Goal: Task Accomplishment & Management: Manage account settings

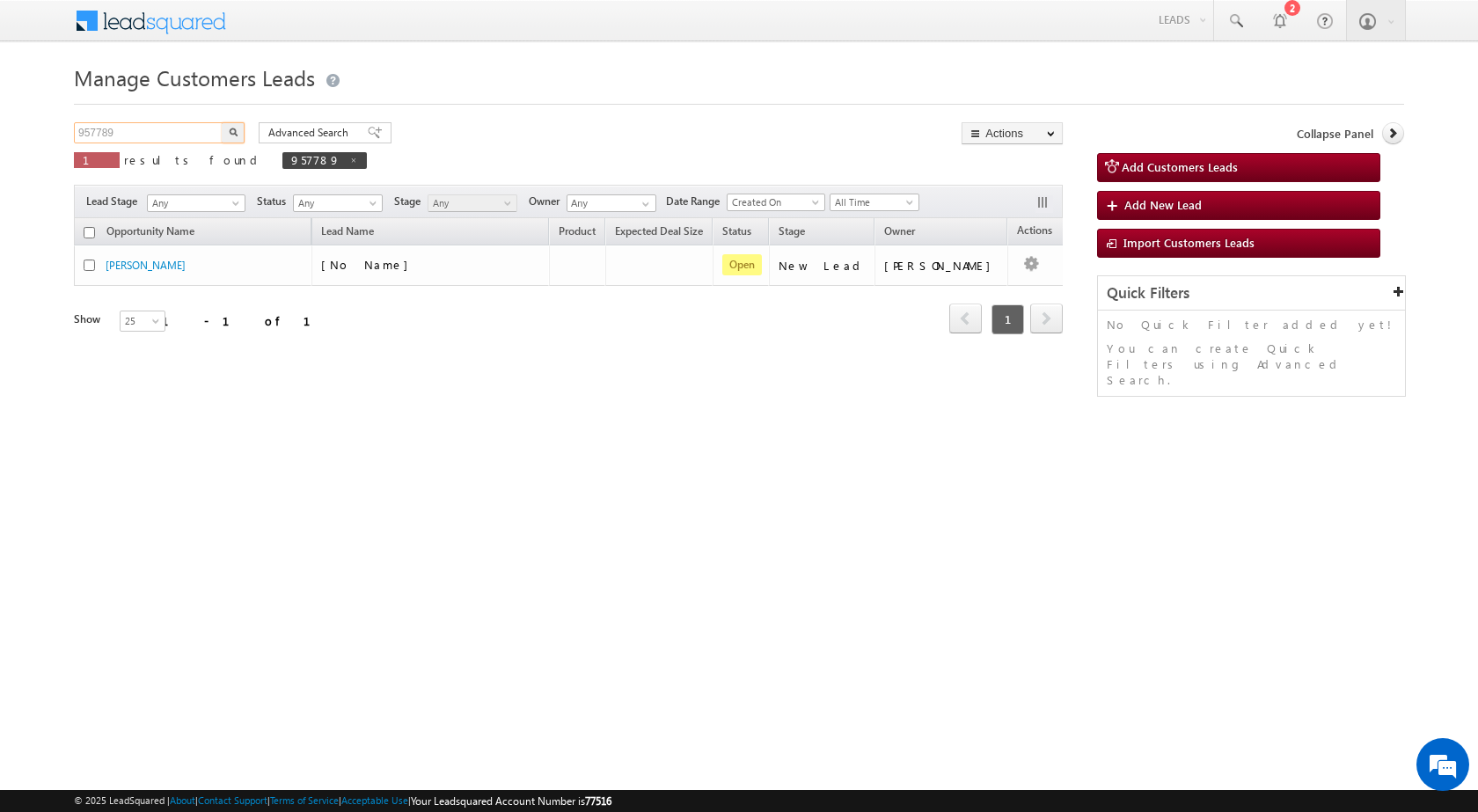
drag, startPoint x: 189, startPoint y: 137, endPoint x: 0, endPoint y: 118, distance: 190.0
click at [0, 120] on body "Menu [PERSON_NAME] sitar a7@ks erve." at bounding box center [739, 249] width 1478 height 498
paste input "905"
type input "957905"
click at [240, 138] on button "button" at bounding box center [233, 133] width 23 height 21
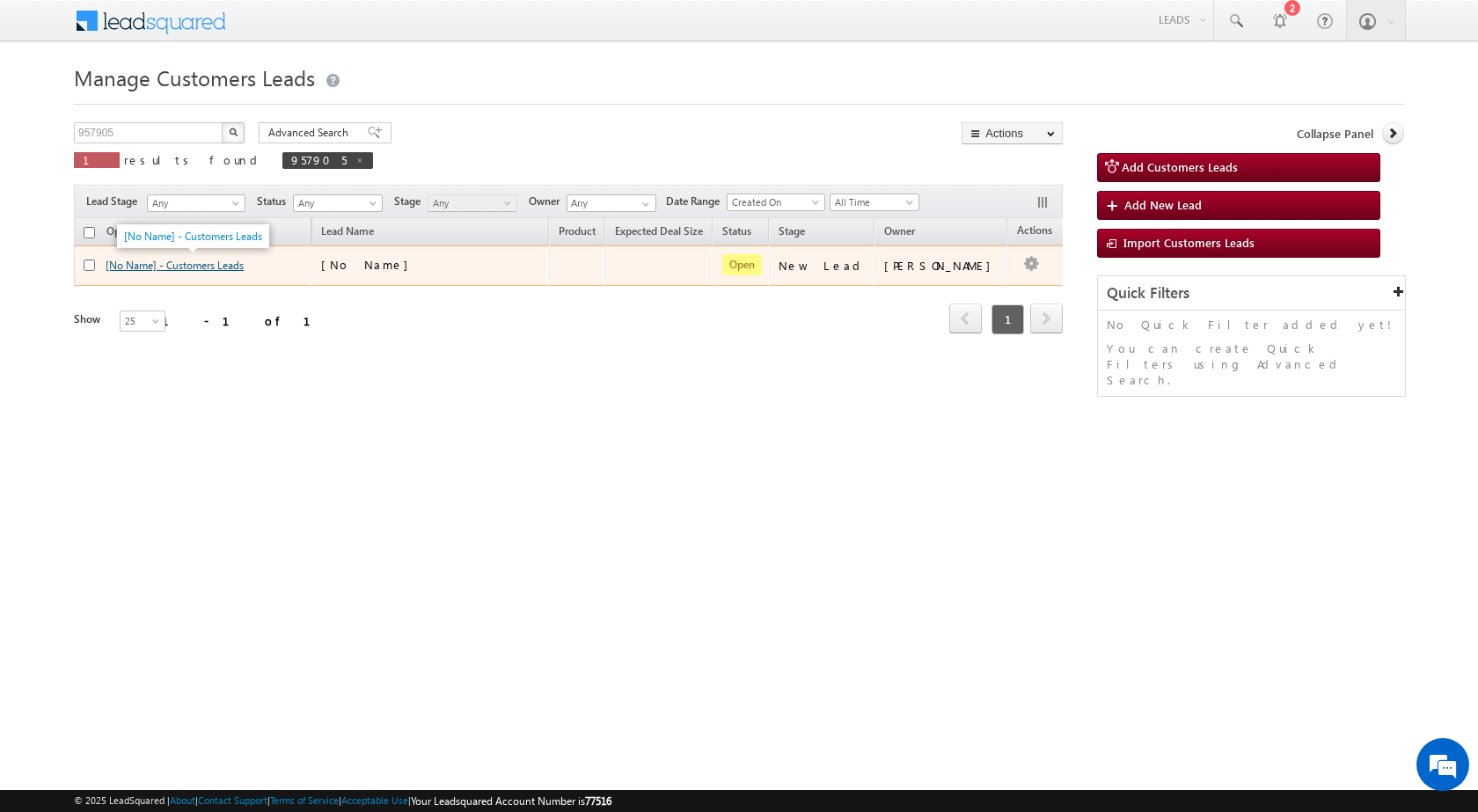
click at [175, 268] on link "[No Name] - Customers Leads" at bounding box center [175, 265] width 138 height 14
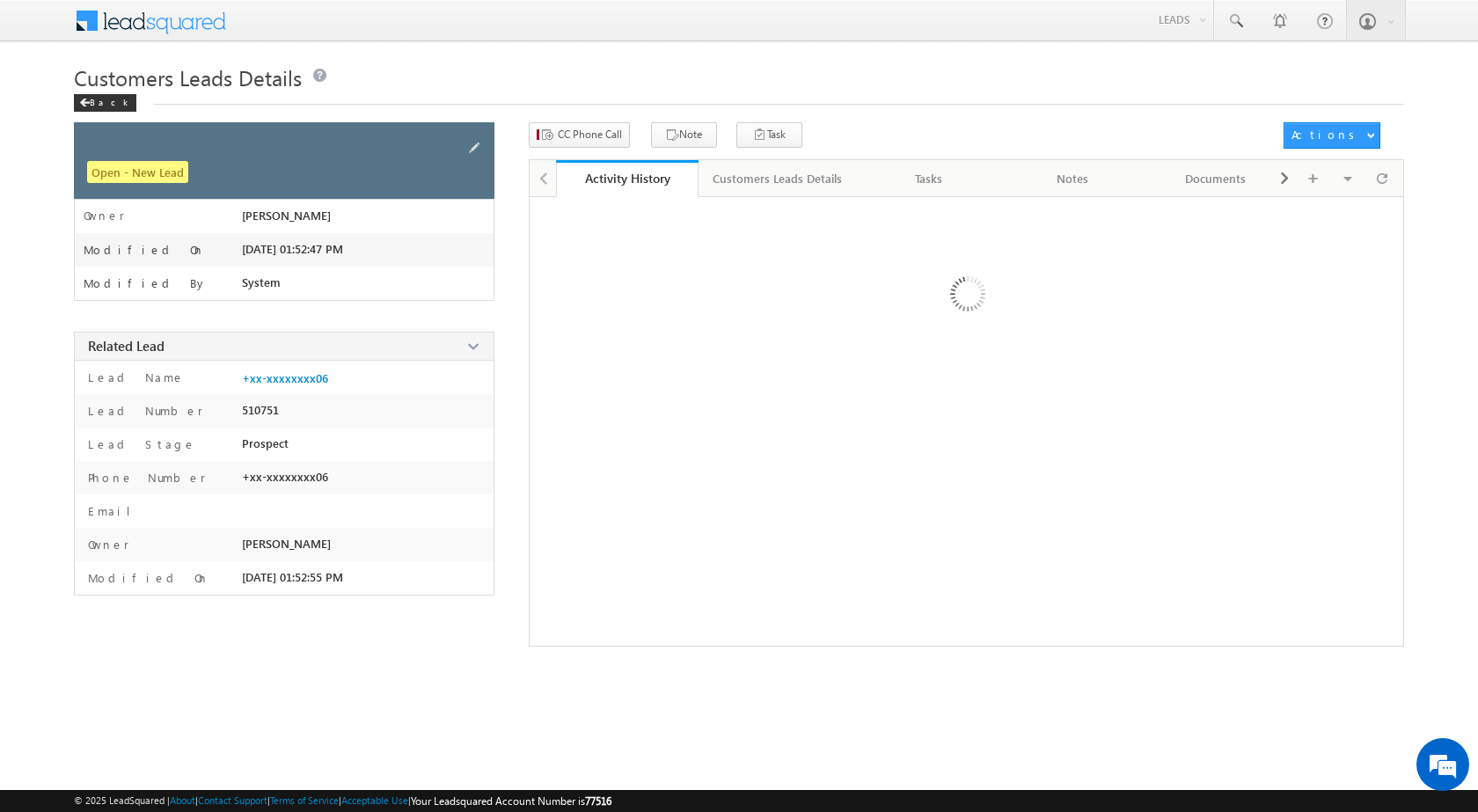
click at [459, 144] on div "Open - New Lead" at bounding box center [284, 160] width 421 height 77
click at [475, 149] on span at bounding box center [474, 148] width 19 height 19
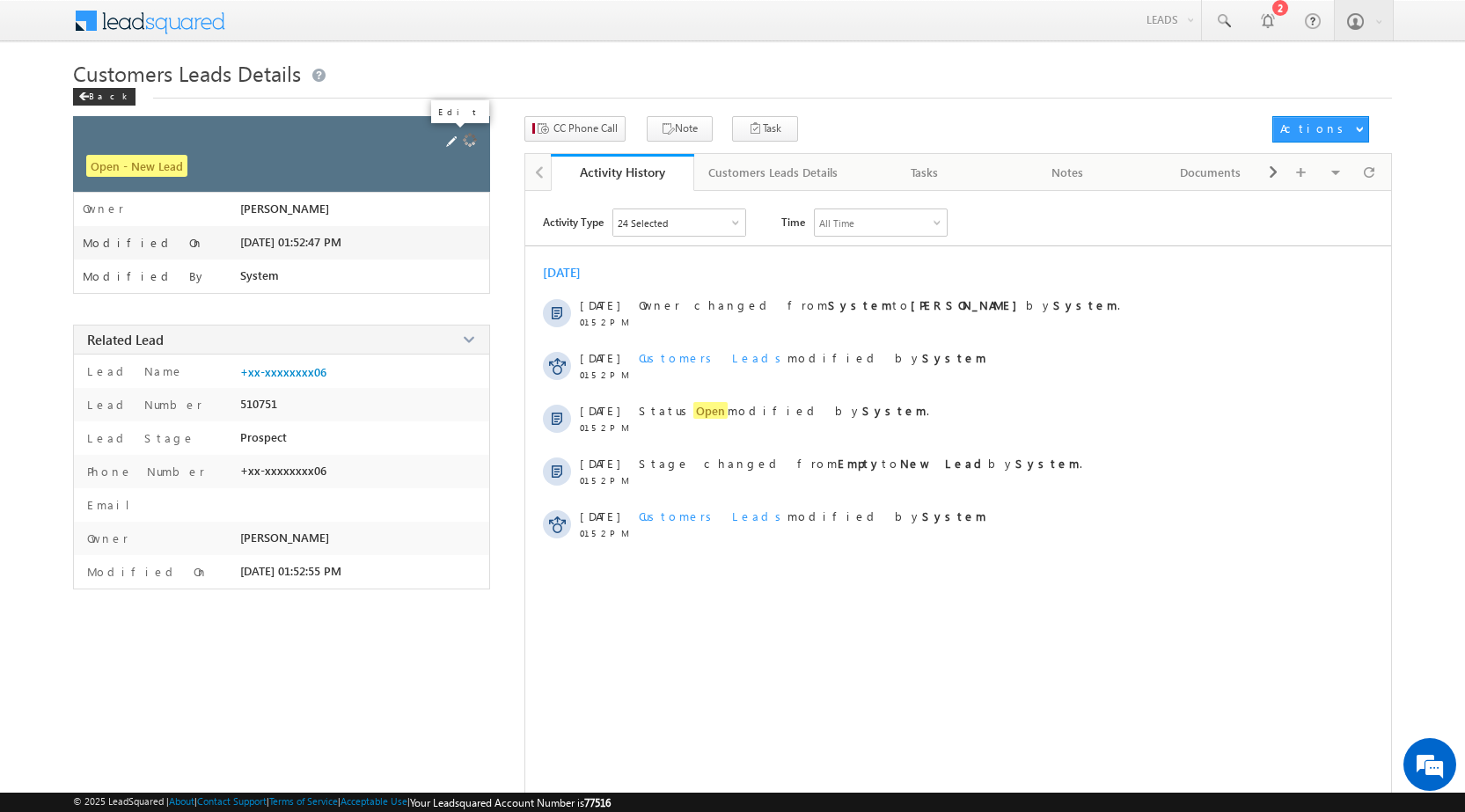
click at [448, 140] on span at bounding box center [452, 142] width 19 height 19
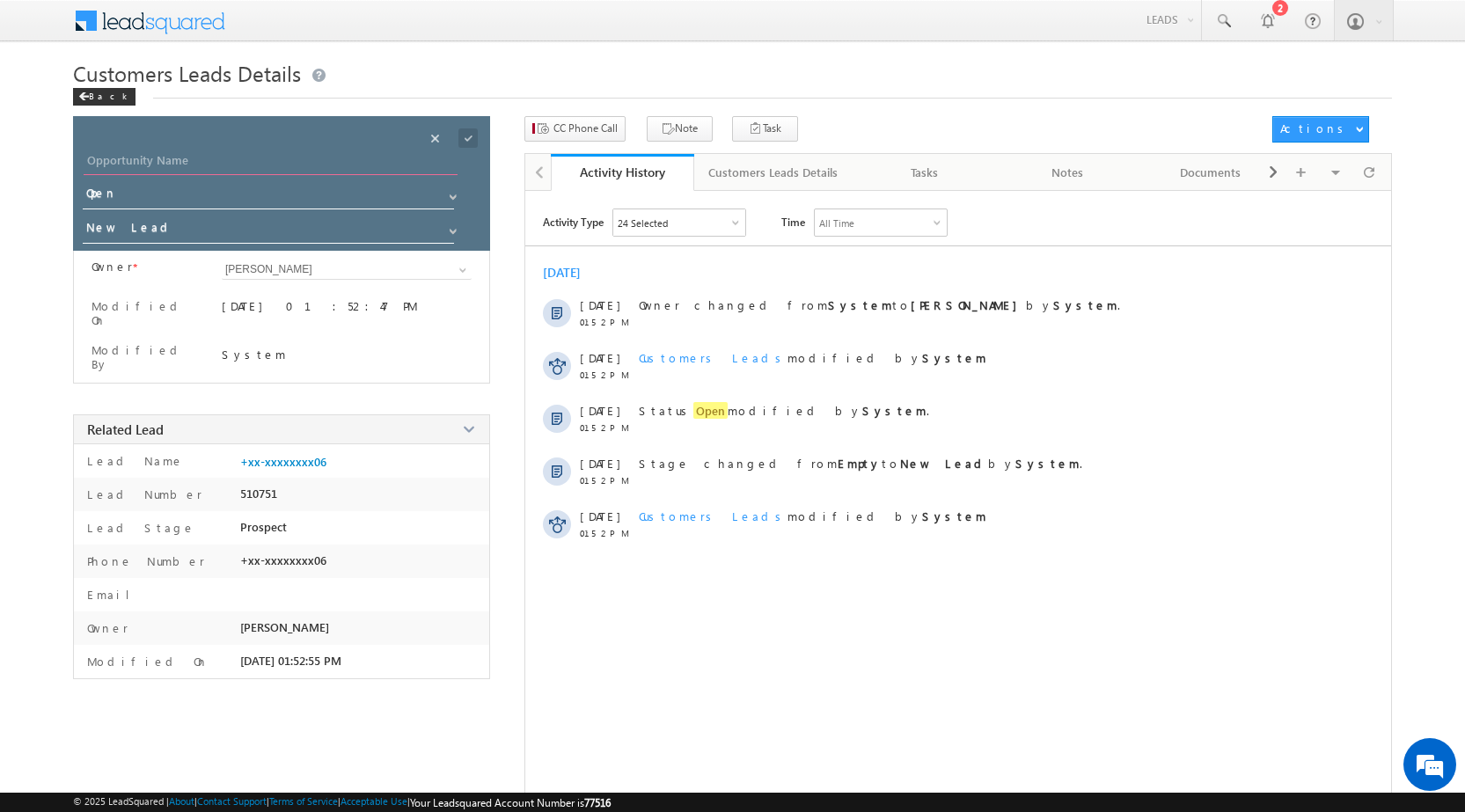
click at [315, 166] on input "Opportunity Name" at bounding box center [270, 162] width 374 height 24
paste input "KUSHAL KUMAR"
type input "KUSHAL KUMAR"
click at [460, 137] on span at bounding box center [468, 138] width 19 height 19
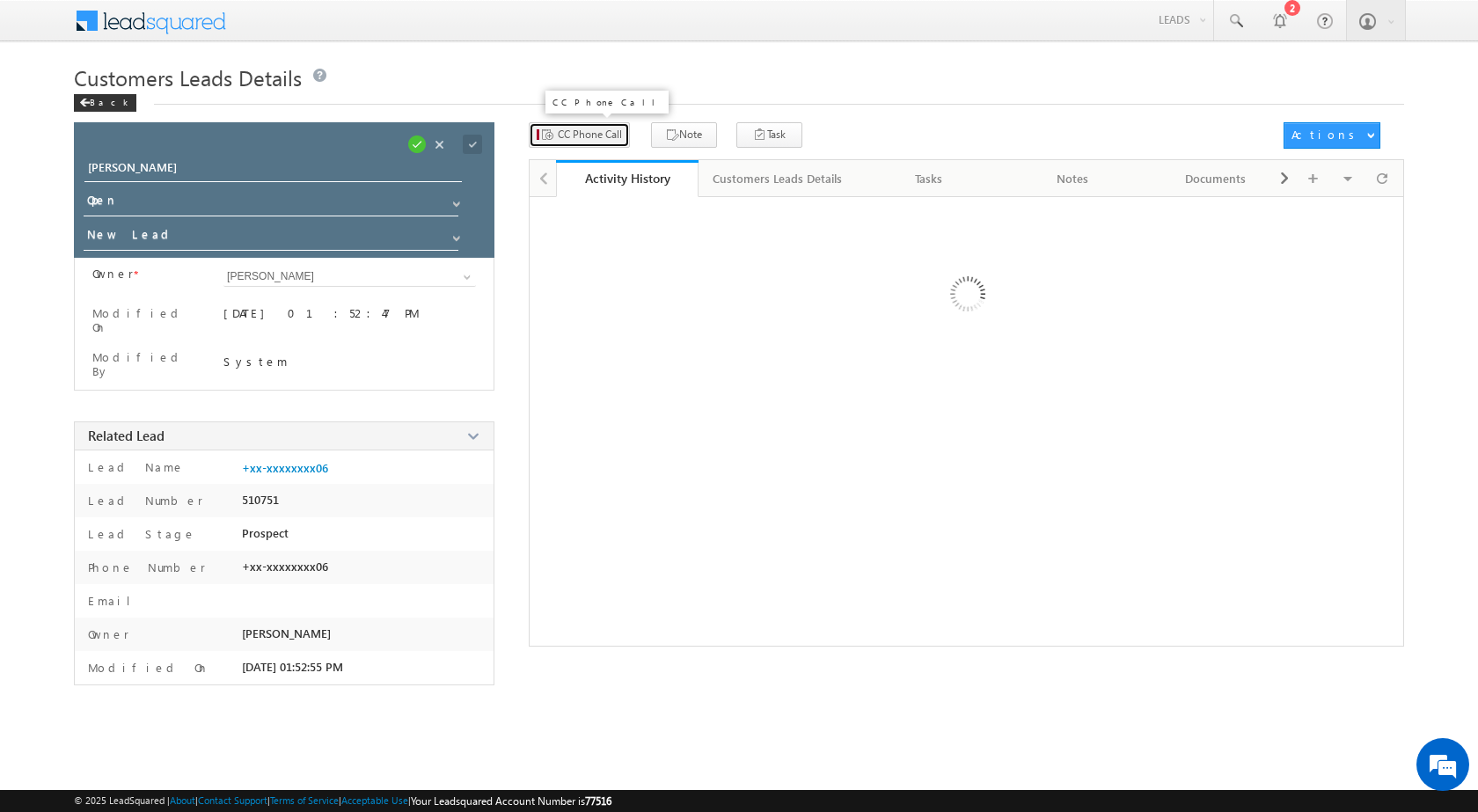
click at [586, 127] on span "CC Phone Call" at bounding box center [590, 134] width 64 height 16
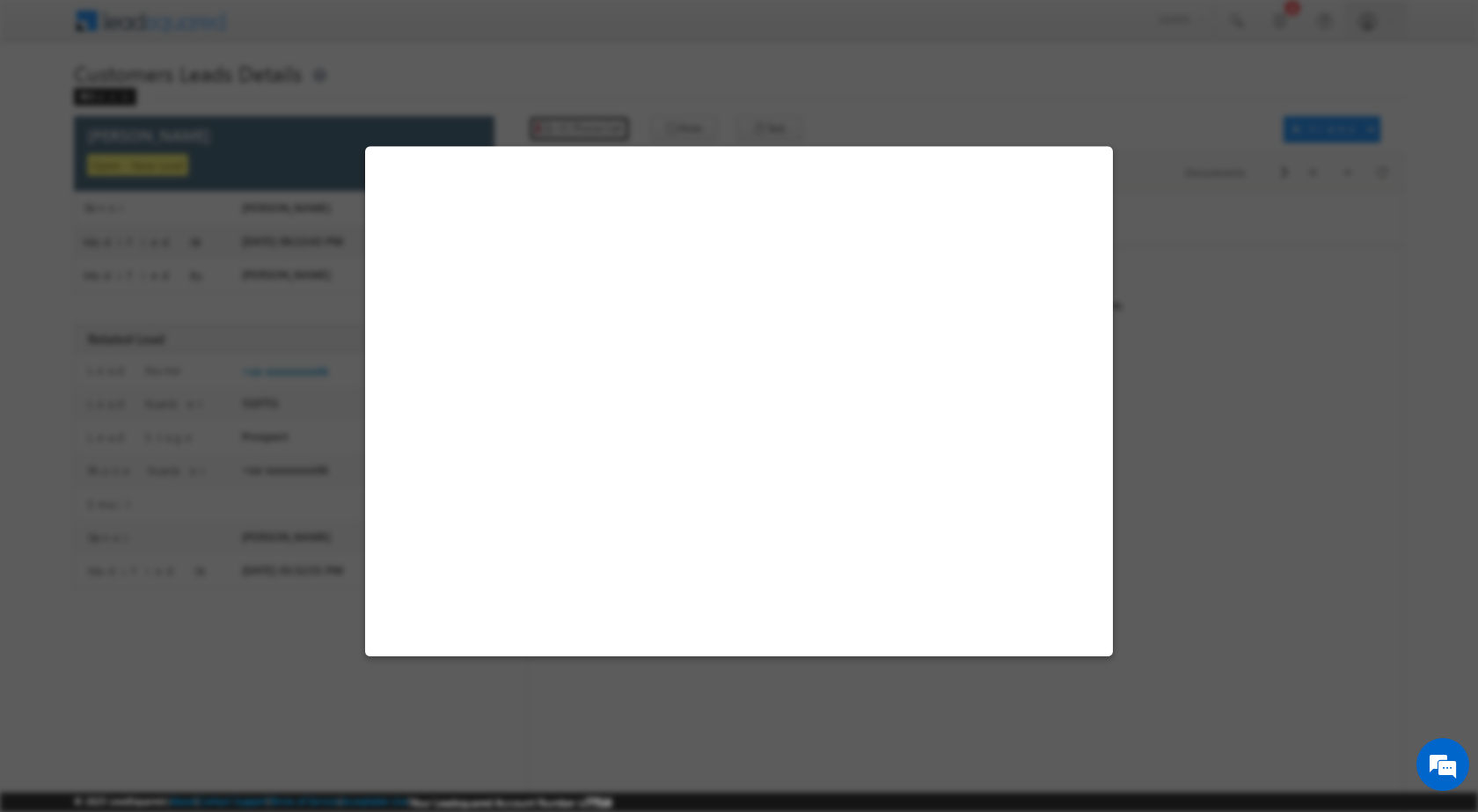
select select "Bareilly"
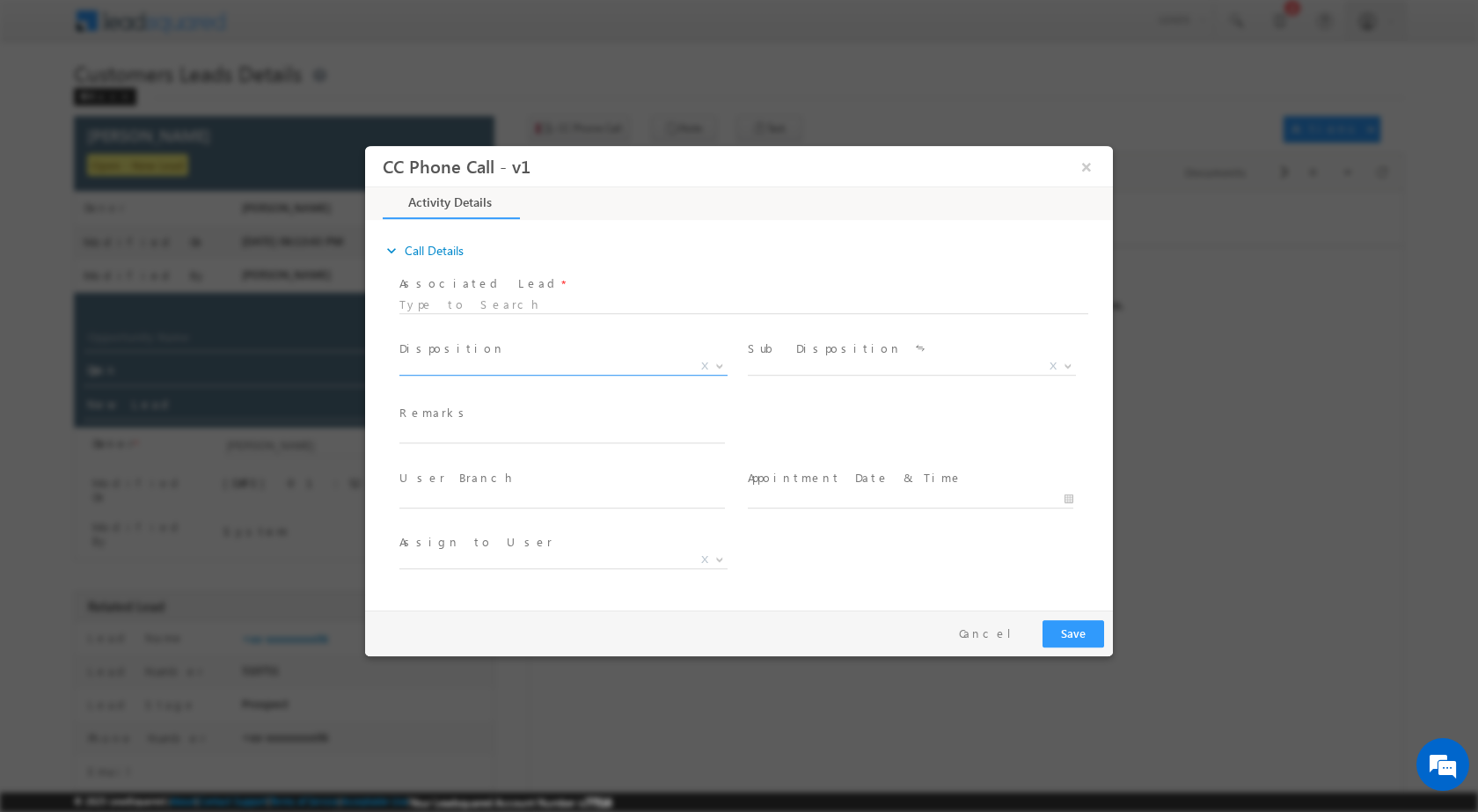
click at [712, 359] on span at bounding box center [718, 365] width 17 height 23
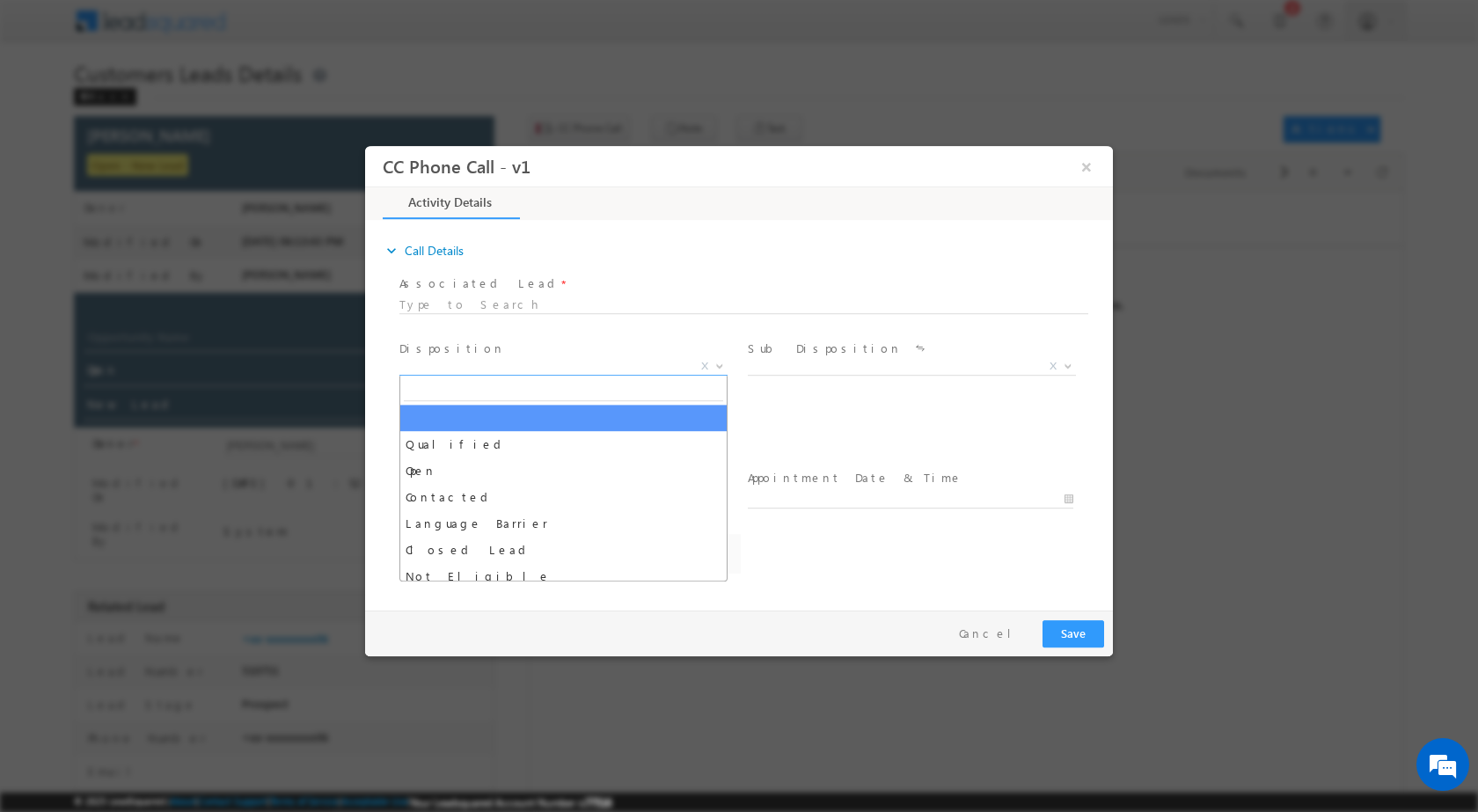
select select "abhishek.sharma3@sgrlimited.in"
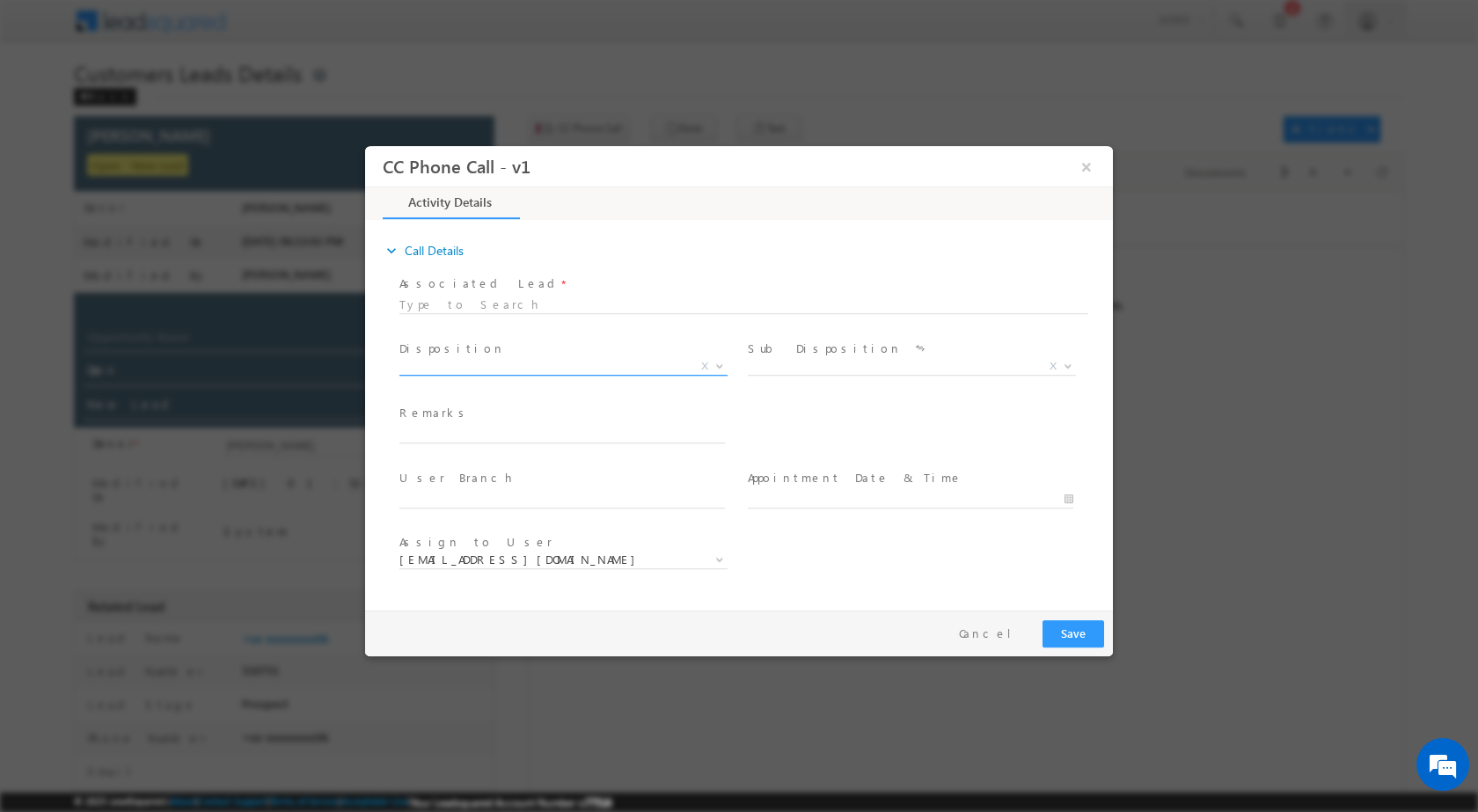
click at [726, 362] on span at bounding box center [718, 365] width 17 height 23
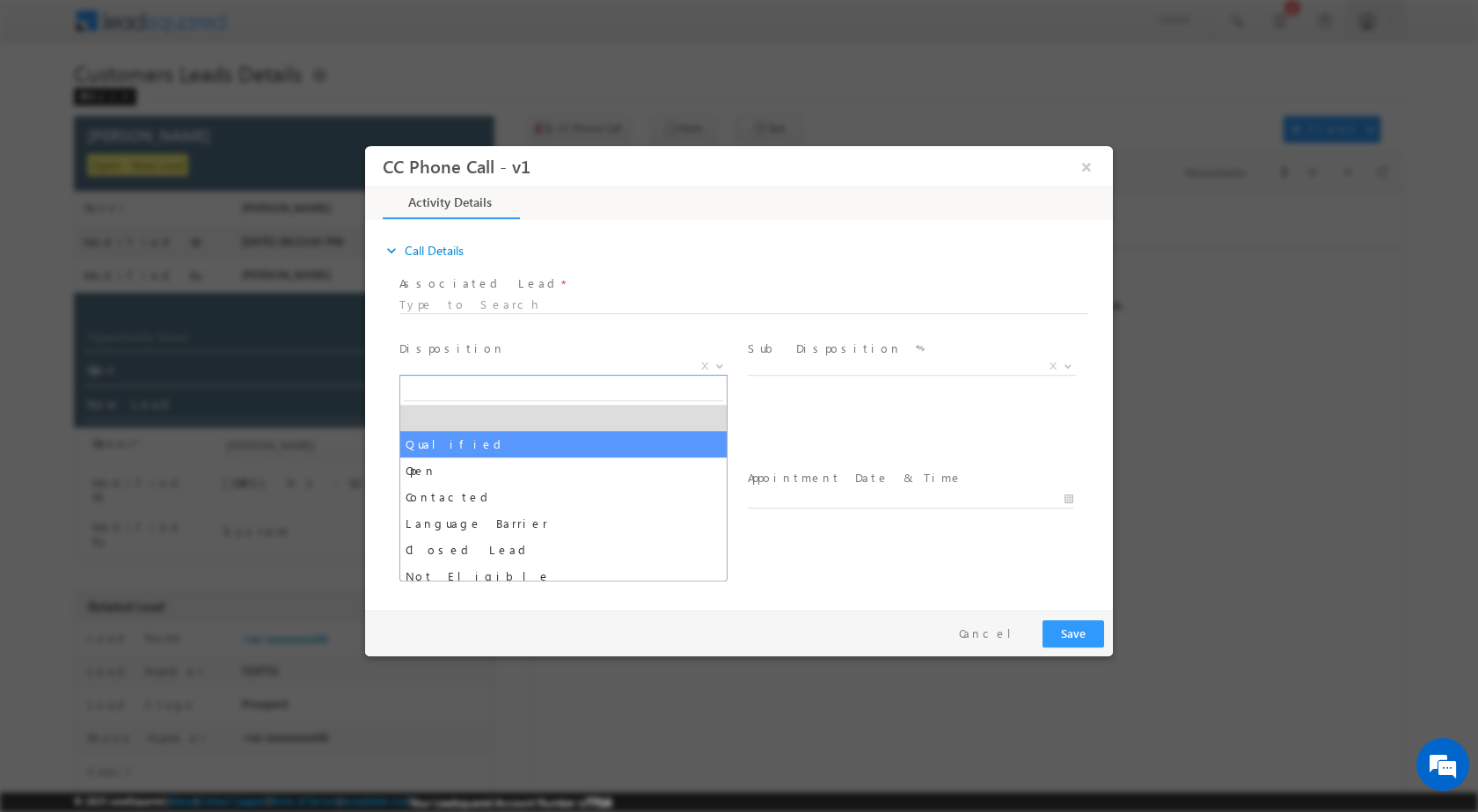
select select "Qualified"
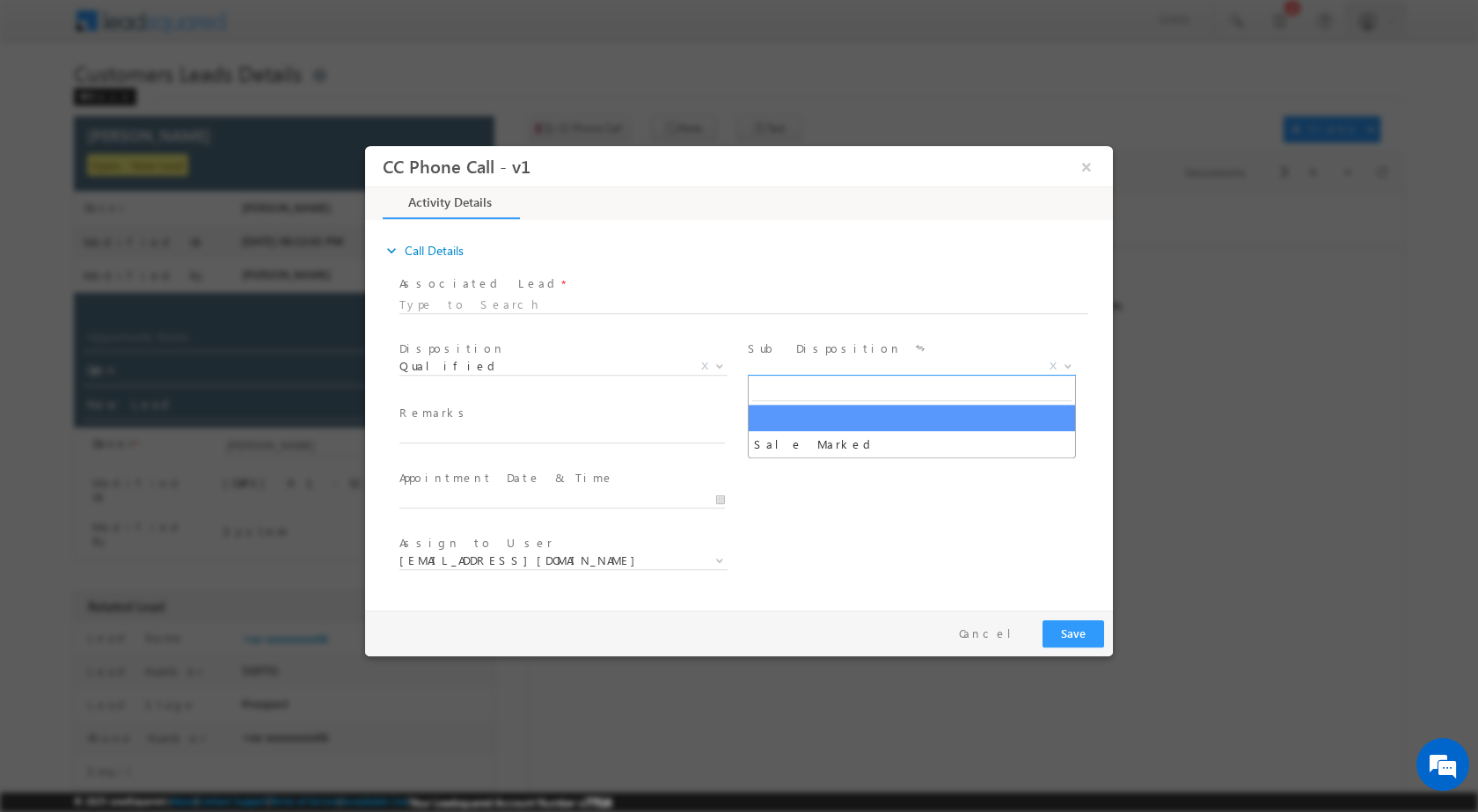
click at [1074, 366] on b at bounding box center [1068, 364] width 11 height 6
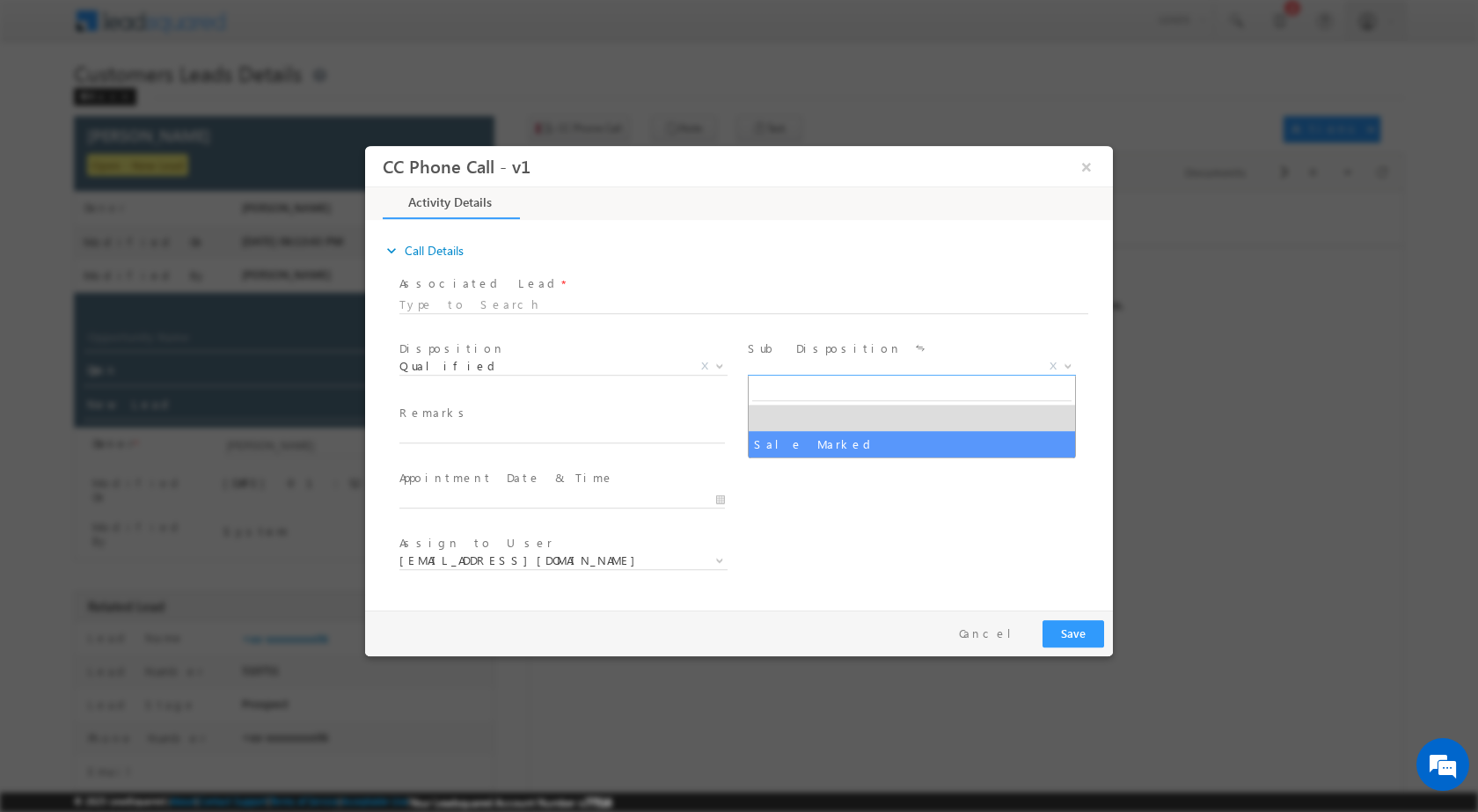
select select "Sale Marked"
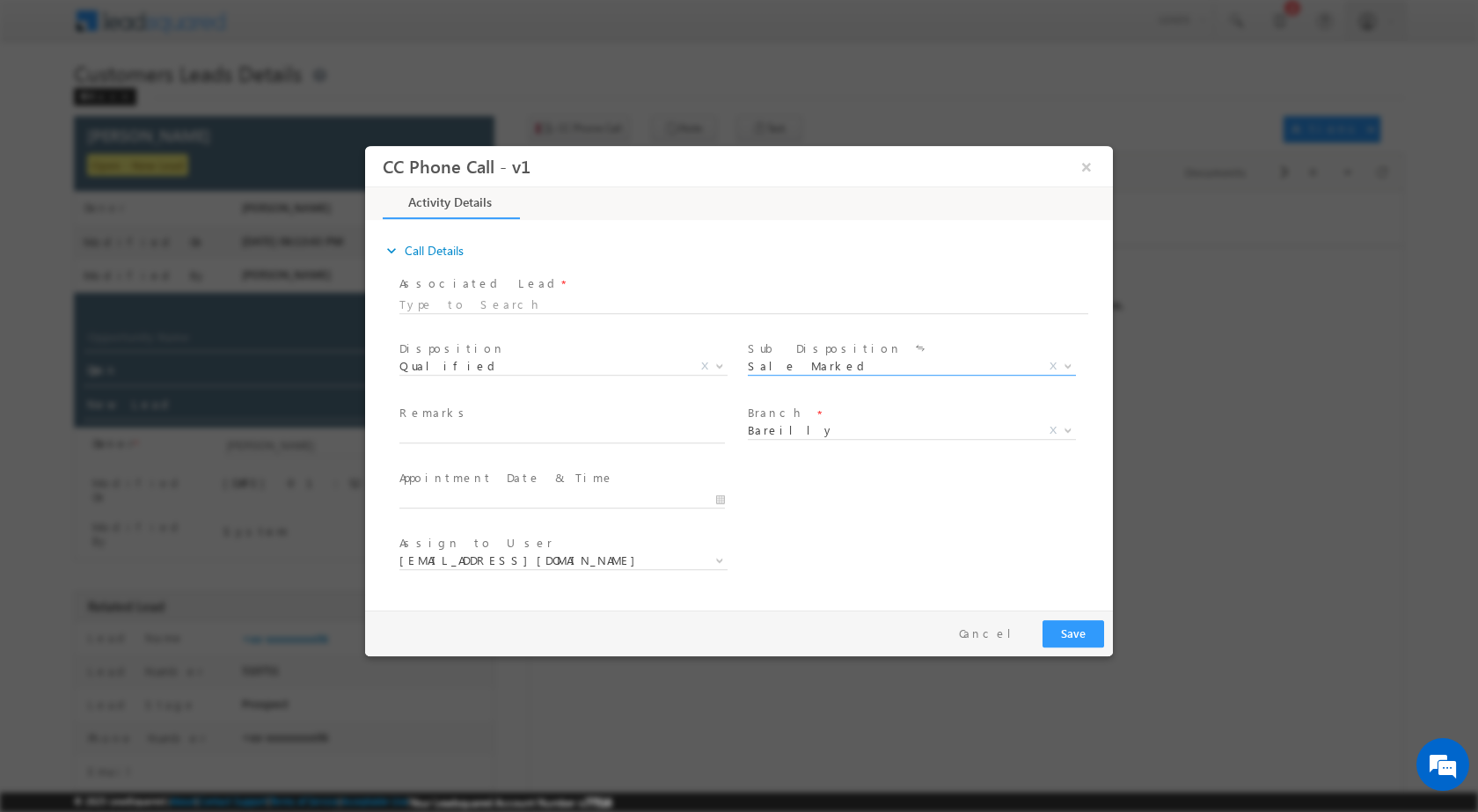
click at [724, 486] on div "Appointment Date & Time *" at bounding box center [569, 489] width 341 height 41
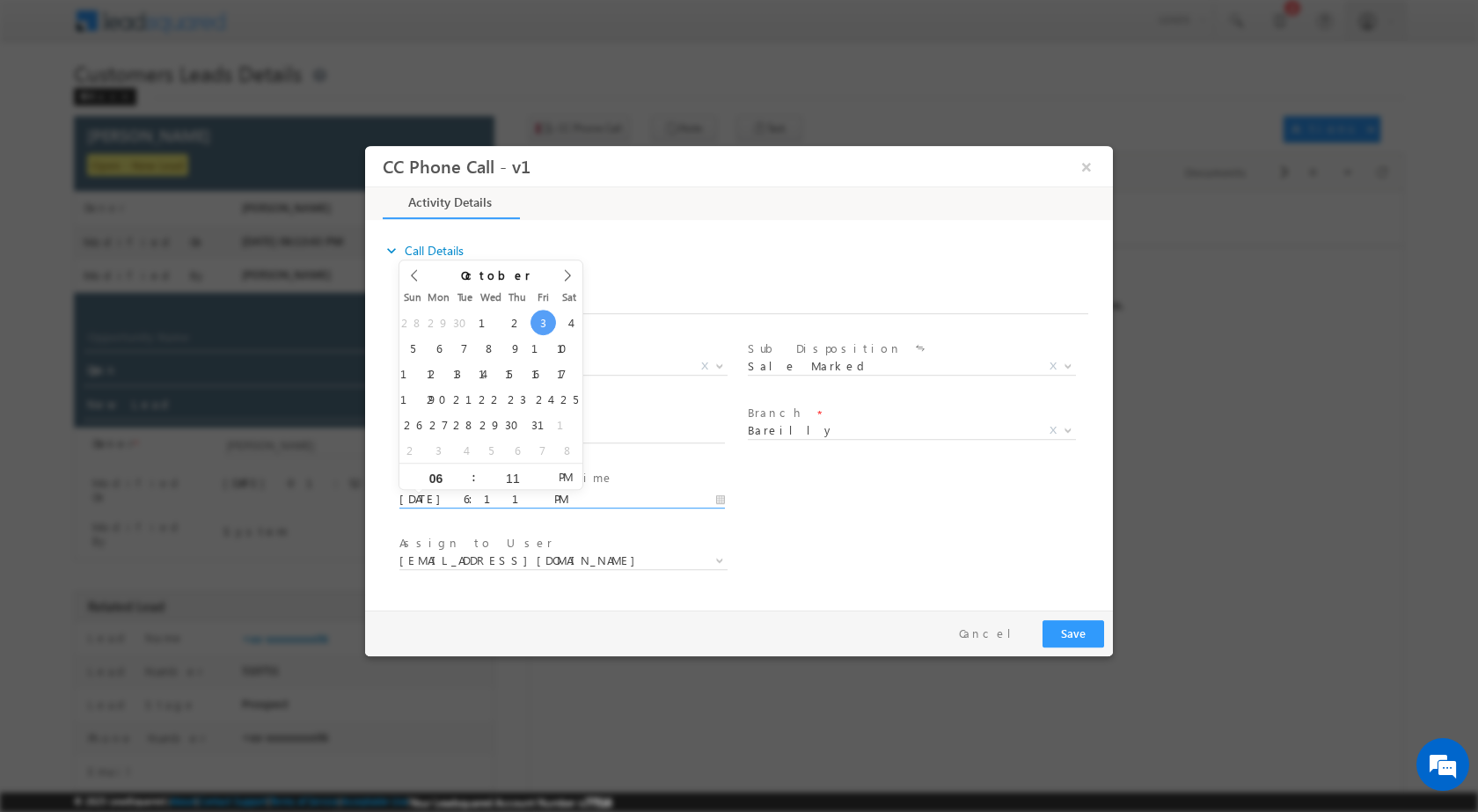
click at [719, 497] on input "10/03/2025 6:11 PM" at bounding box center [562, 498] width 326 height 17
type input "10/04/2025 6:11 PM"
type input "12"
type input "10/04/2025 12:11 PM"
click at [506, 471] on input "11" at bounding box center [512, 477] width 73 height 12
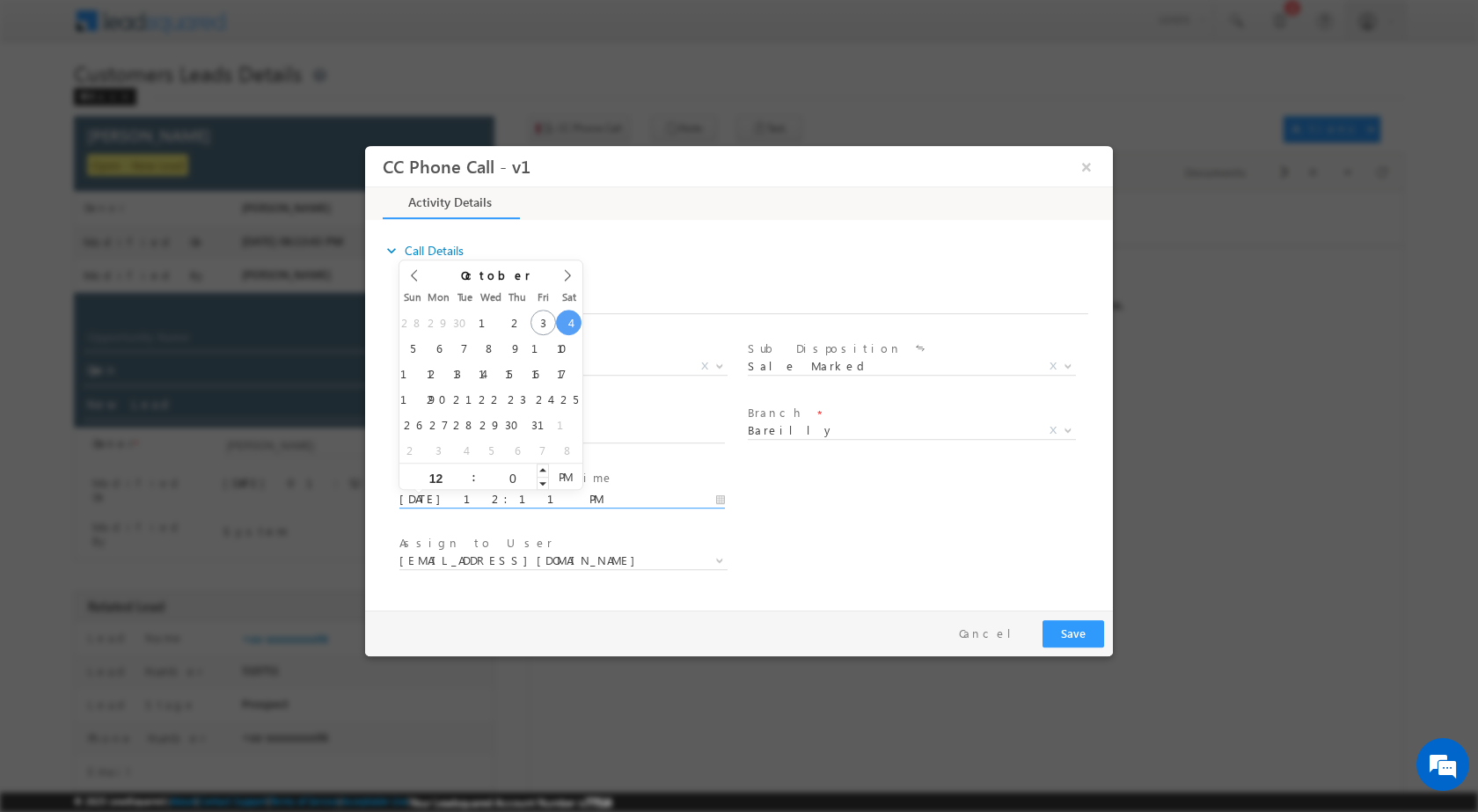
type input "00"
type input "10/04/2025 12:00 PM"
click at [812, 507] on div "User Branch * Appointment Date & Time * 10/04/2025 12:00 PM" at bounding box center [754, 496] width 717 height 65
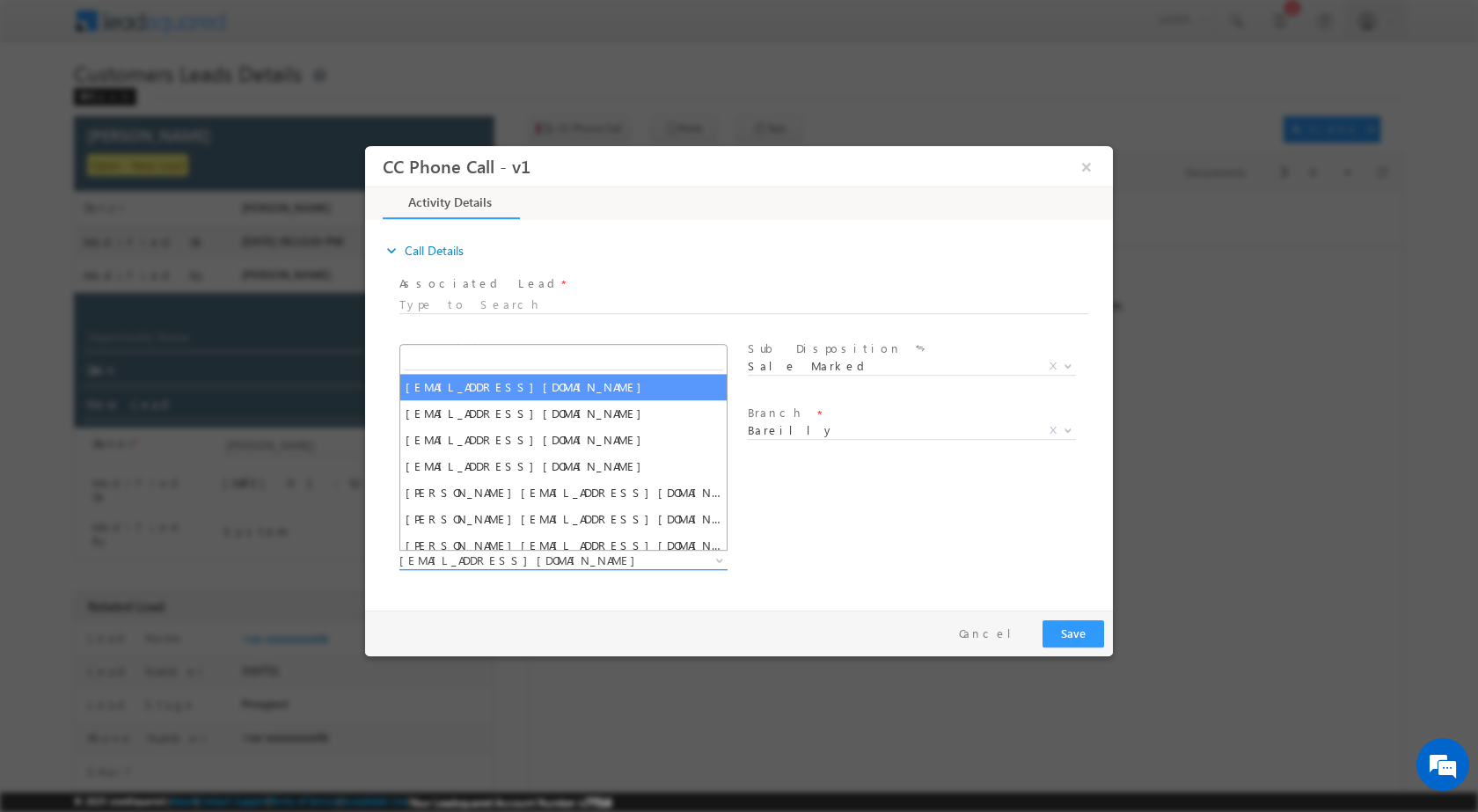
click at [712, 556] on span at bounding box center [718, 559] width 17 height 23
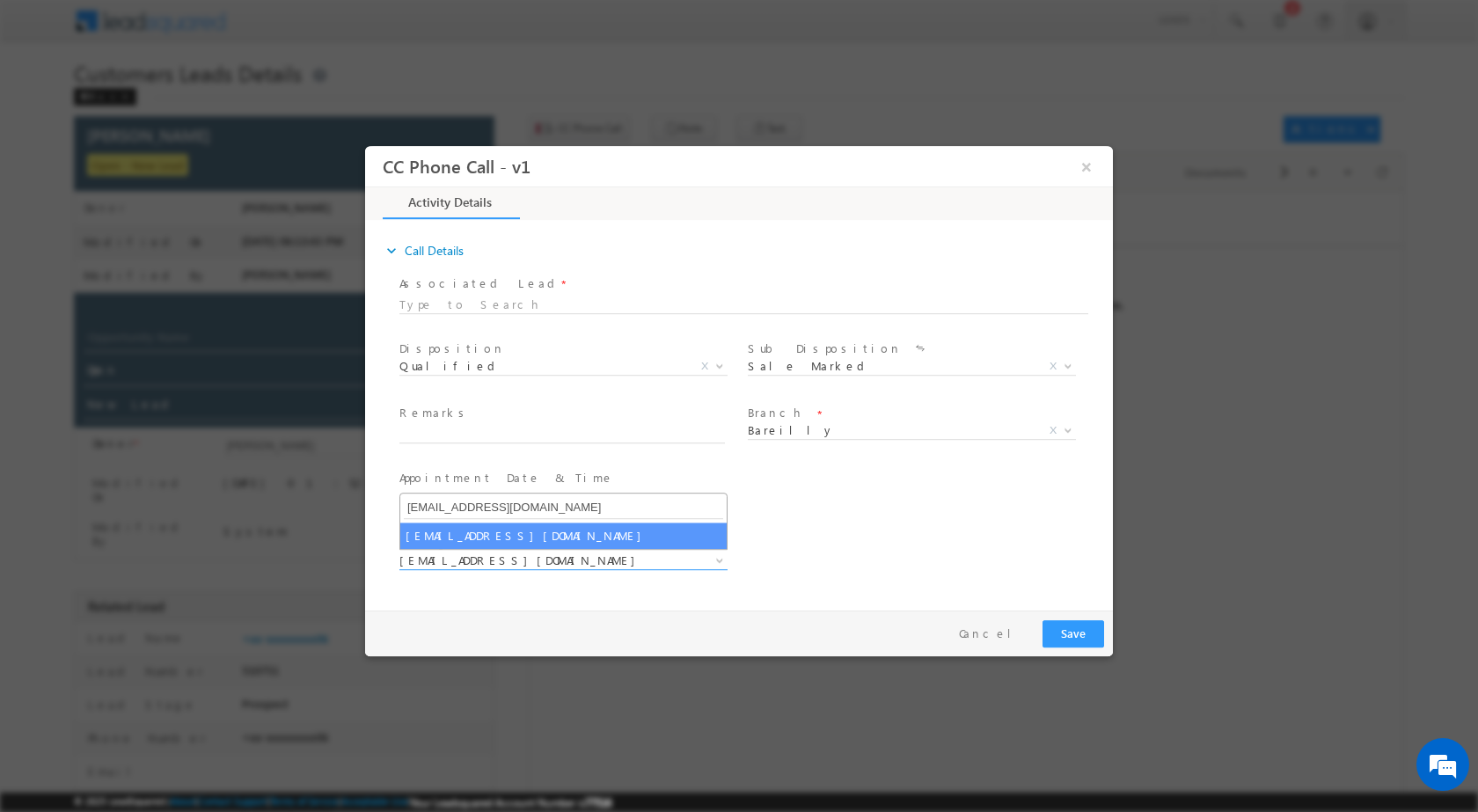
type input "abhishek.yadav1@sgrlimited.in"
click at [458, 519] on span "abhishek.yadav1@sgrlimited.in" at bounding box center [564, 507] width 327 height 29
select select "abhishek.yadav1@sgrlimited.in"
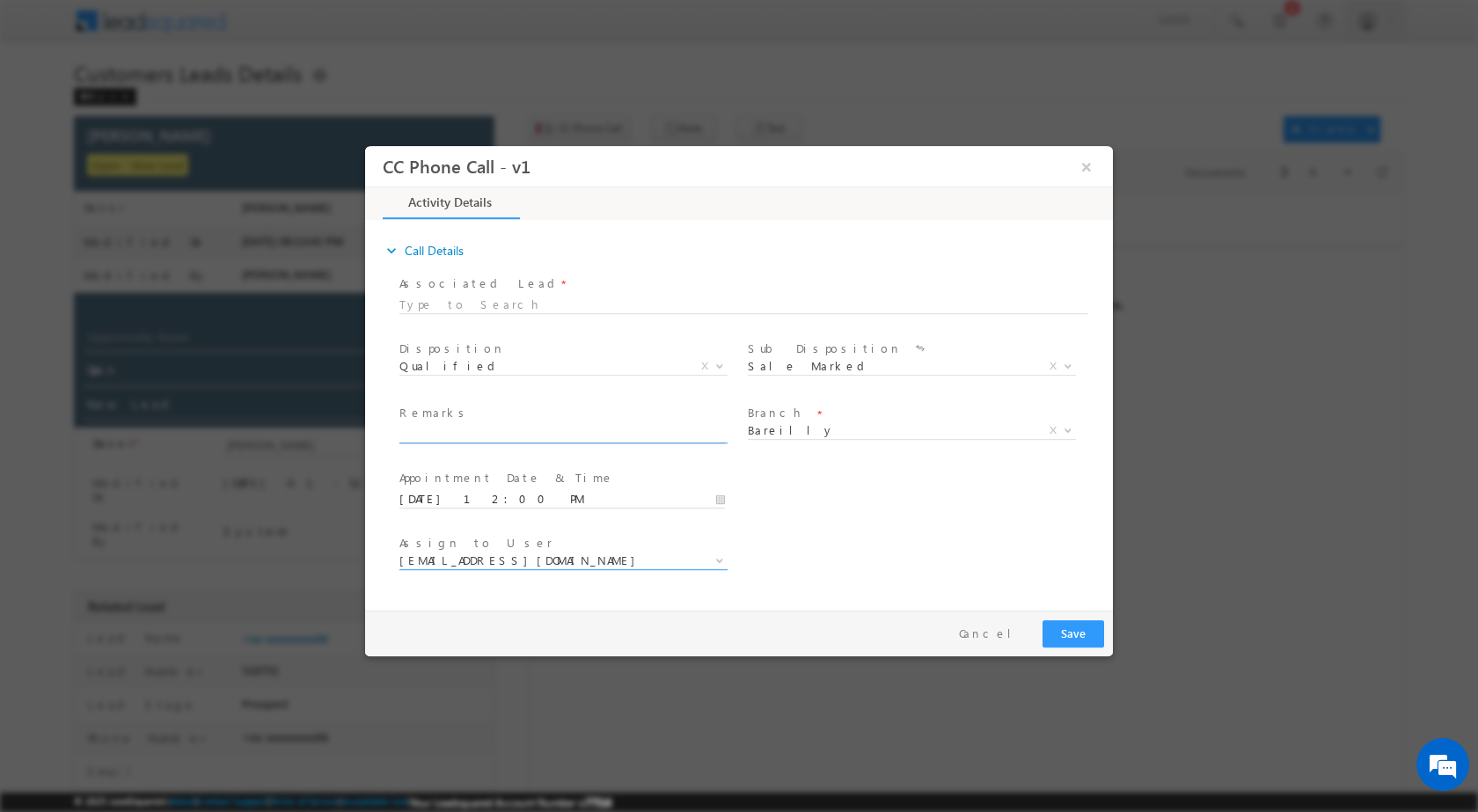
click at [509, 428] on input "text" at bounding box center [562, 433] width 326 height 17
paste input "03/10-Customer name is KUSHAL KUMAR Customer age is 34 yrs loan type is Constru…"
type input "03/10-Customer name is KUSHAL KUMAR Customer age is 34 yrs loan type is Constru…"
click at [1084, 645] on button "Save" at bounding box center [1073, 632] width 61 height 27
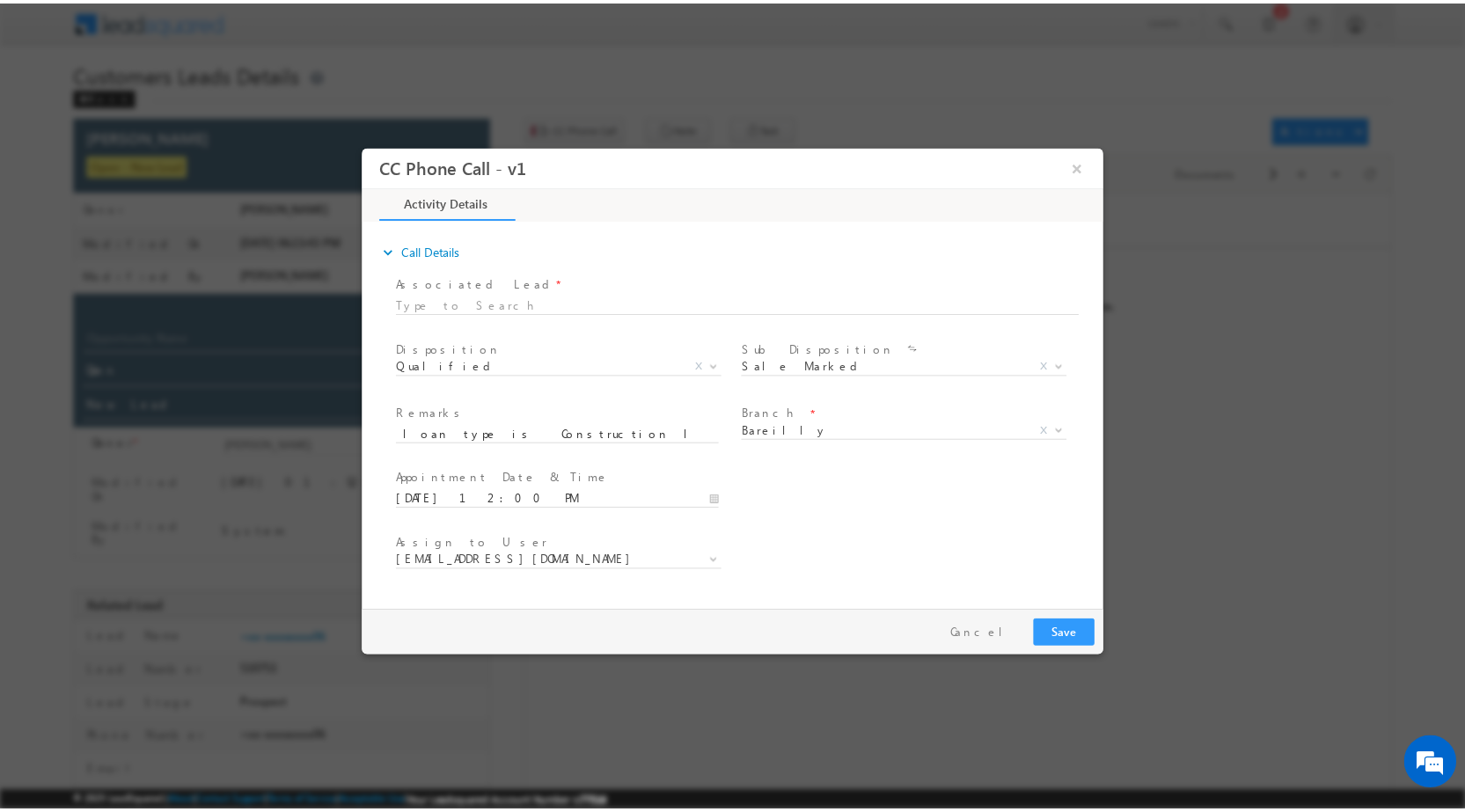
scroll to position [0, 0]
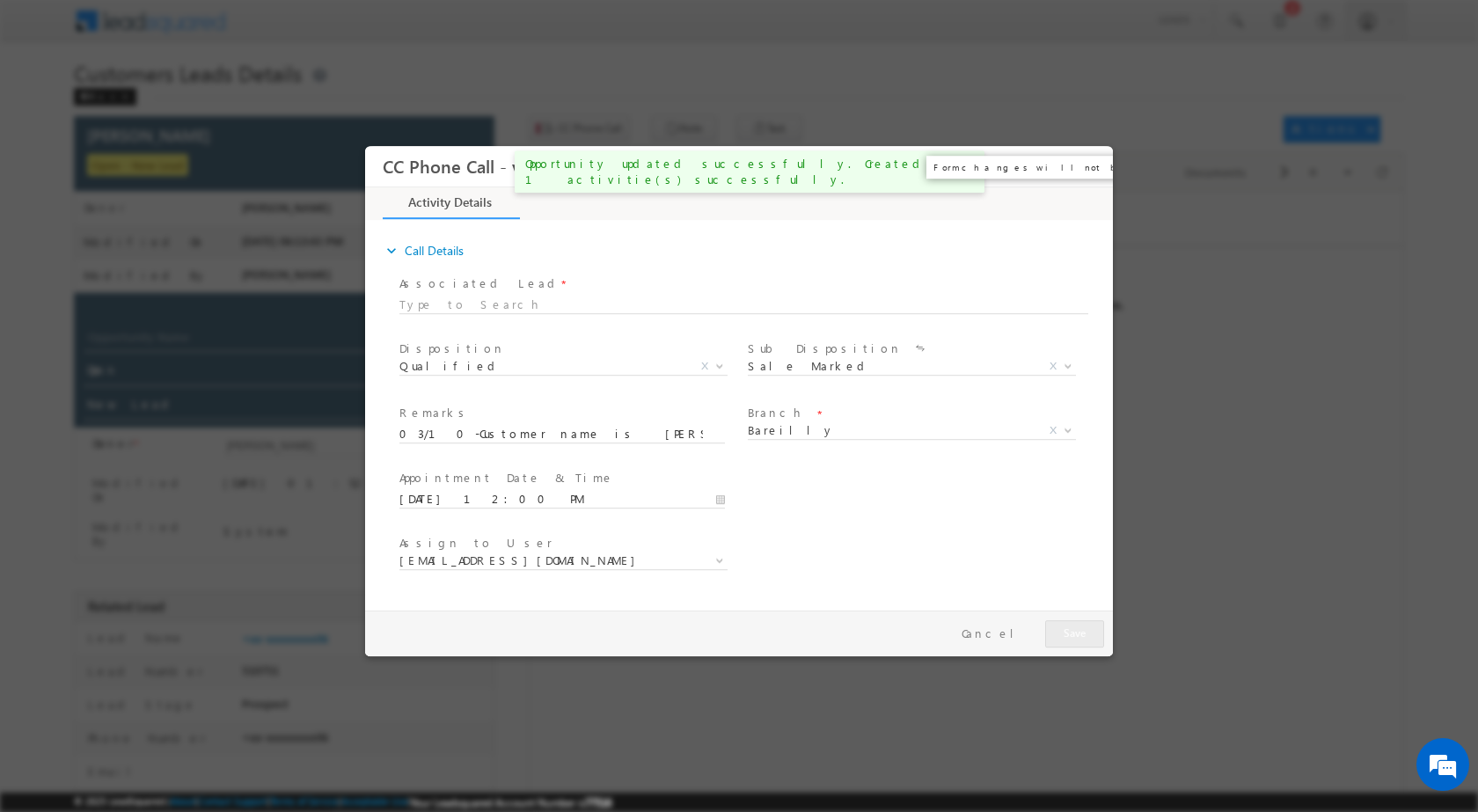
click at [1091, 166] on button "×" at bounding box center [1086, 166] width 30 height 33
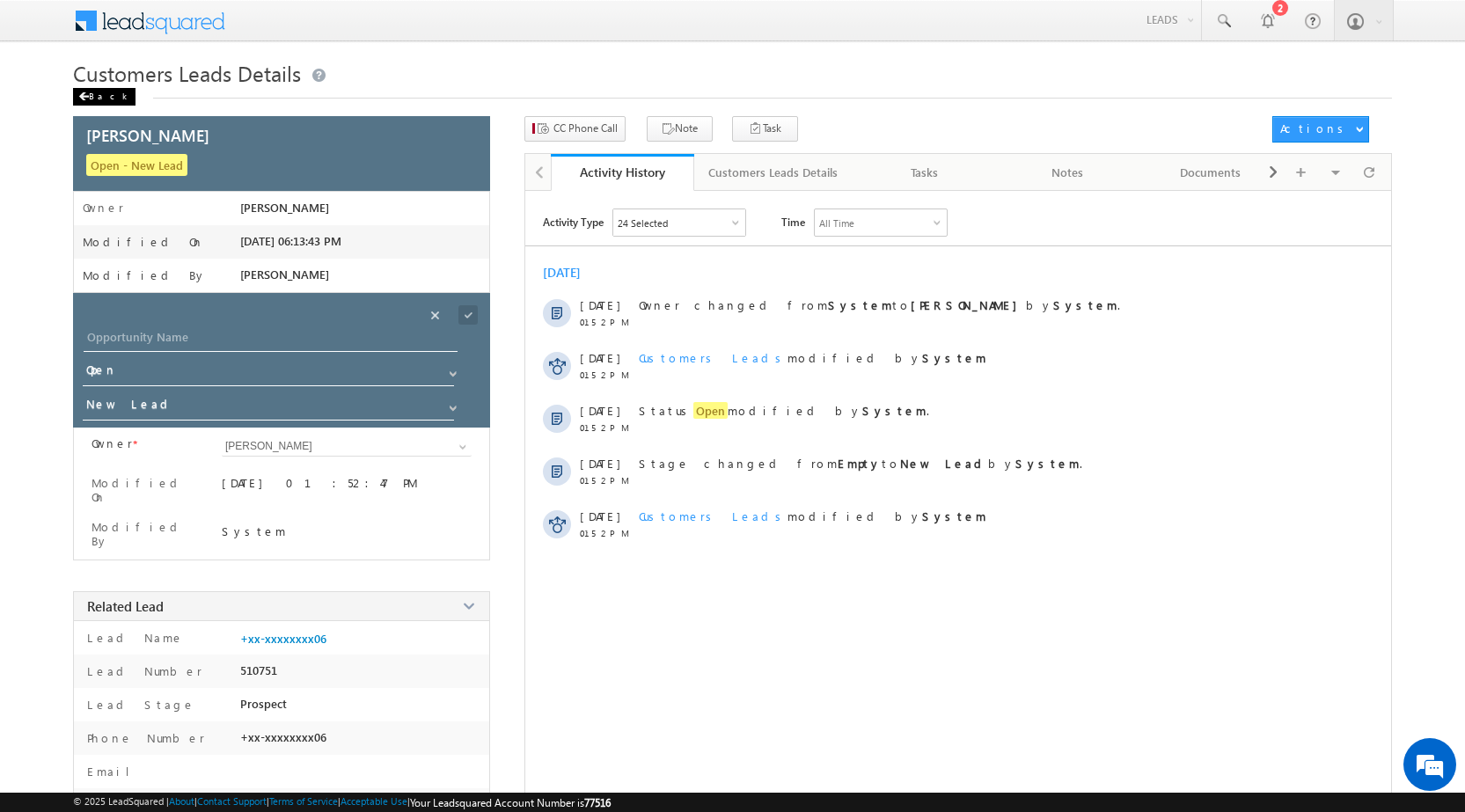
click at [82, 92] on span at bounding box center [84, 96] width 11 height 9
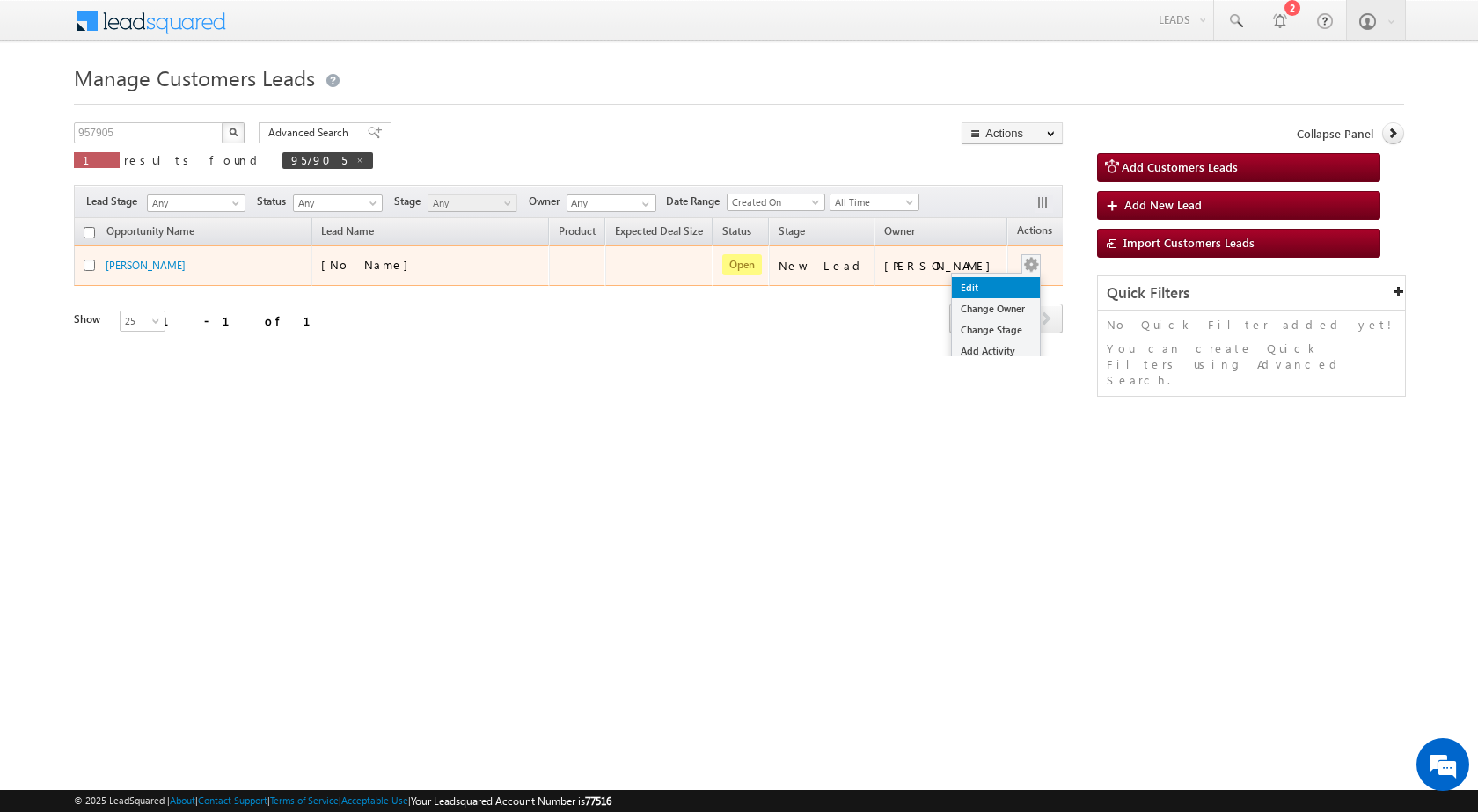
click at [979, 281] on link "Edit" at bounding box center [996, 288] width 88 height 21
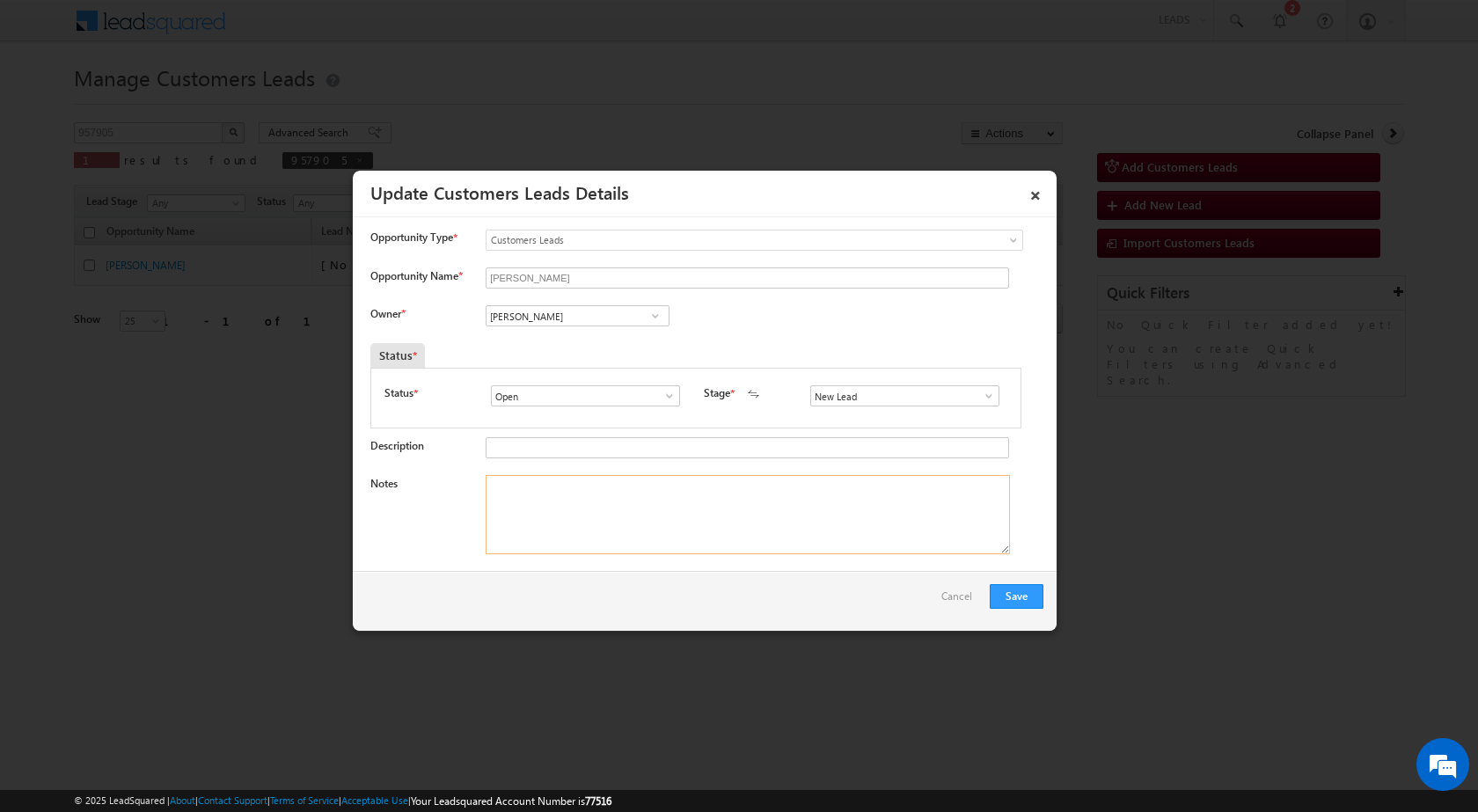
click at [586, 489] on textarea "Notes" at bounding box center [748, 514] width 525 height 79
paste textarea "03/10-Customer name is KUSHAL KUMAR Customer age is 34 yrs loan type is Constru…"
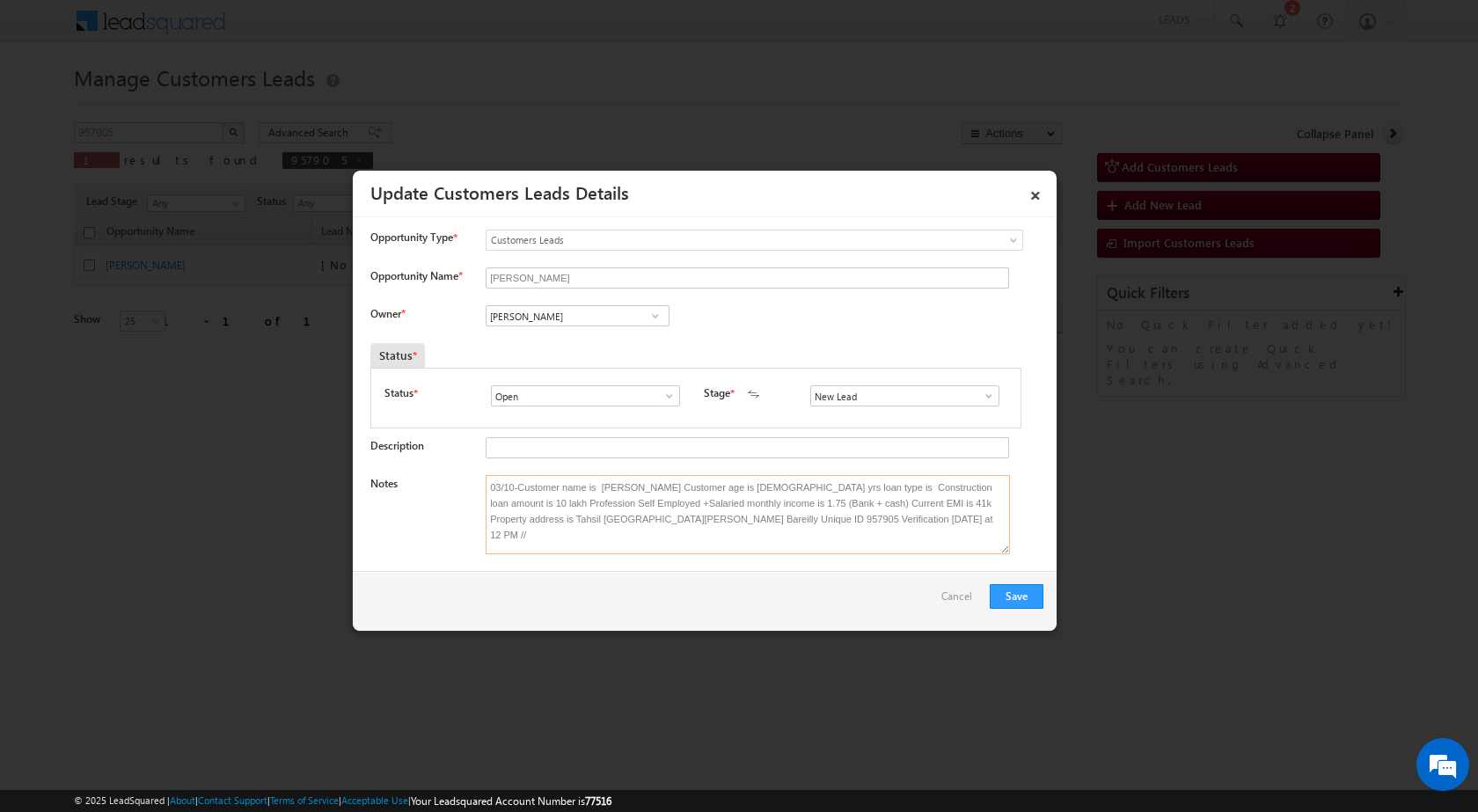
type textarea "03/10-Customer name is KUSHAL KUMAR Customer age is 34 yrs loan type is Constru…"
click at [652, 310] on span at bounding box center [656, 316] width 17 height 14
paste input "abhishek.yadav1@sgrlimited.in"
click at [554, 350] on span "abhishek.yadav1@sgrlimited.in" at bounding box center [571, 351] width 158 height 14
type input "Abhishek Yadav"
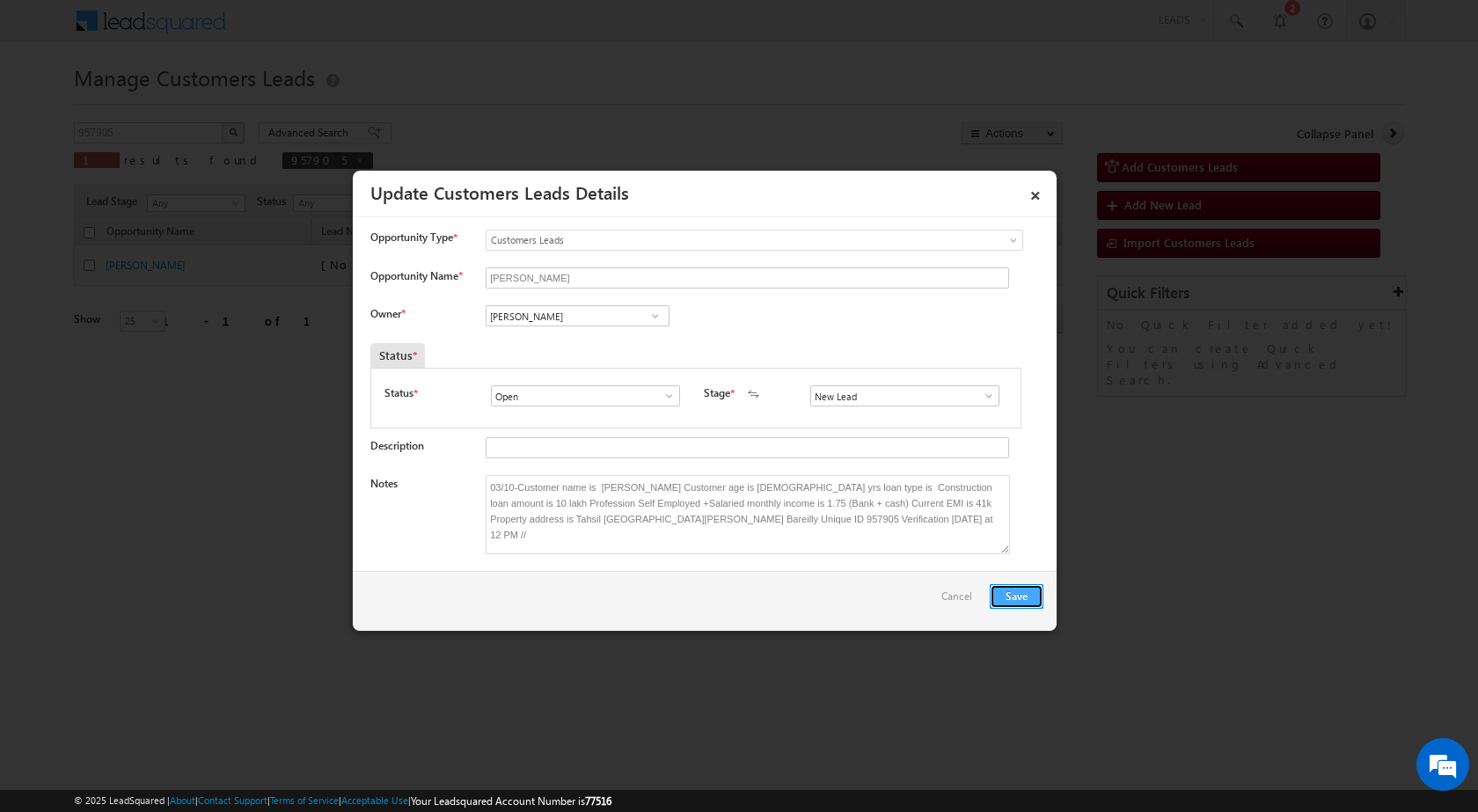
click at [1013, 603] on button "Save" at bounding box center [1016, 595] width 53 height 24
